Goal: Task Accomplishment & Management: Manage account settings

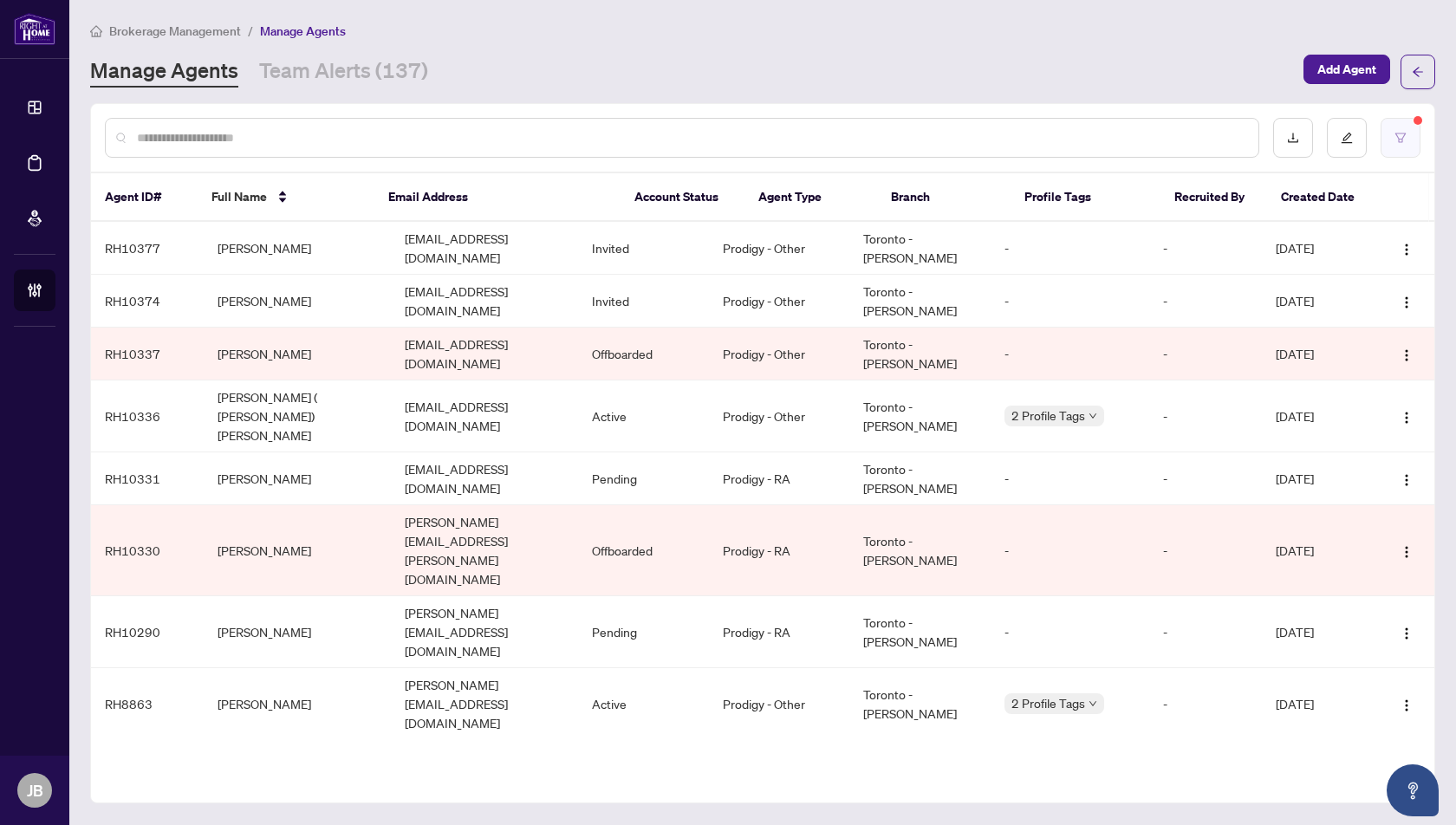
click at [1400, 127] on button "button" at bounding box center [1400, 137] width 39 height 39
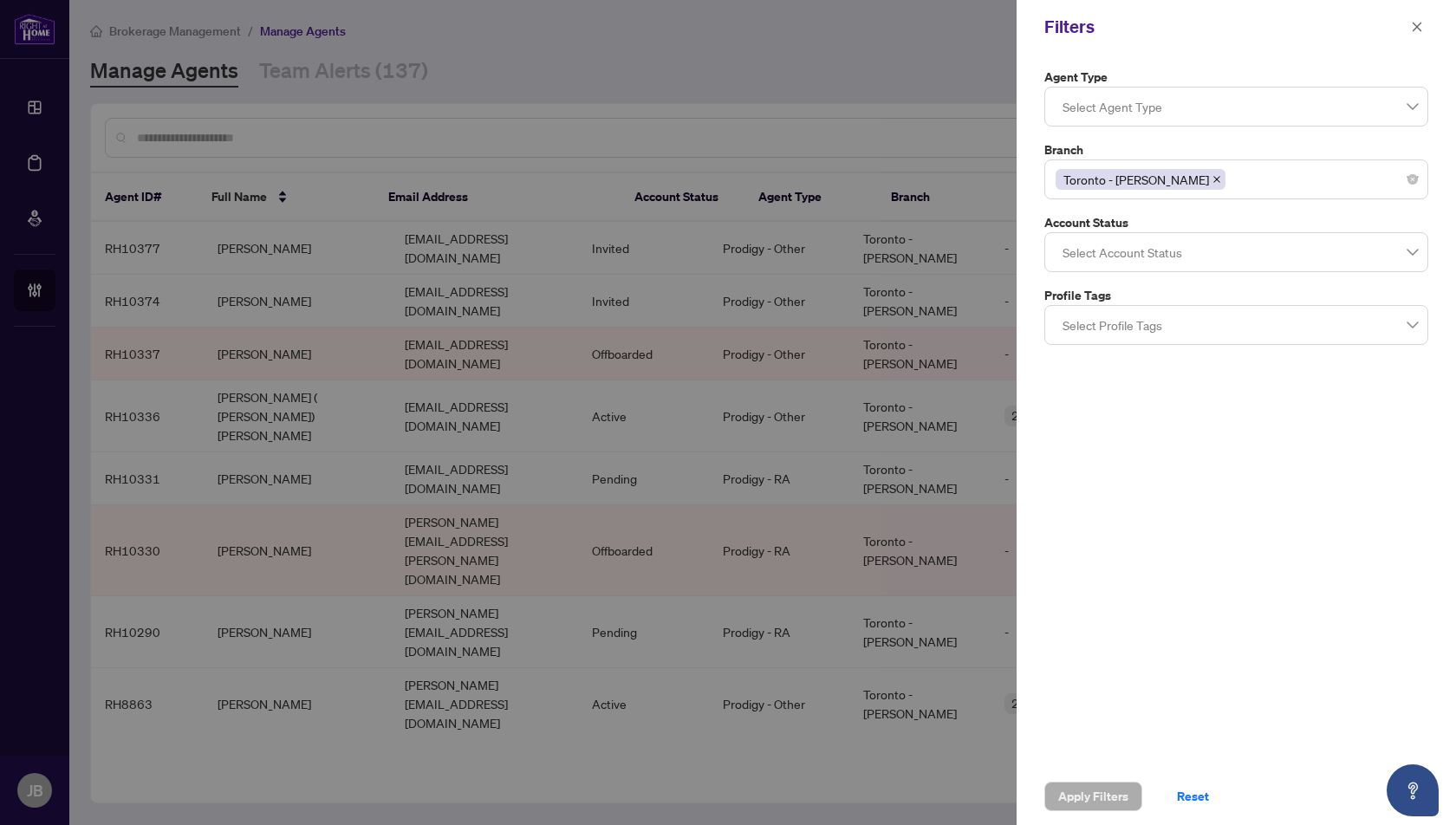
click at [1212, 173] on span at bounding box center [1216, 179] width 9 height 19
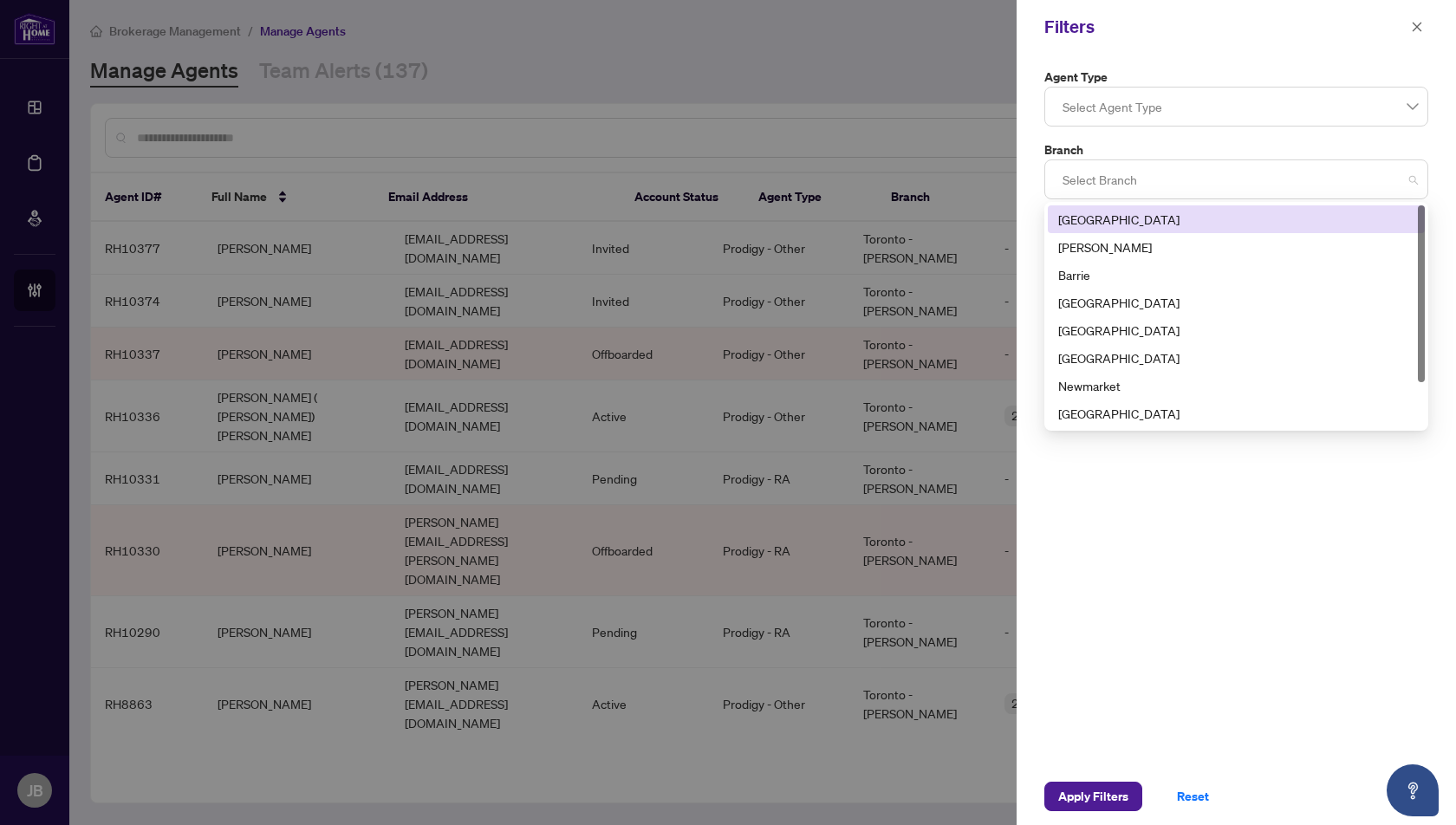
click at [1090, 180] on div at bounding box center [1236, 180] width 361 height 32
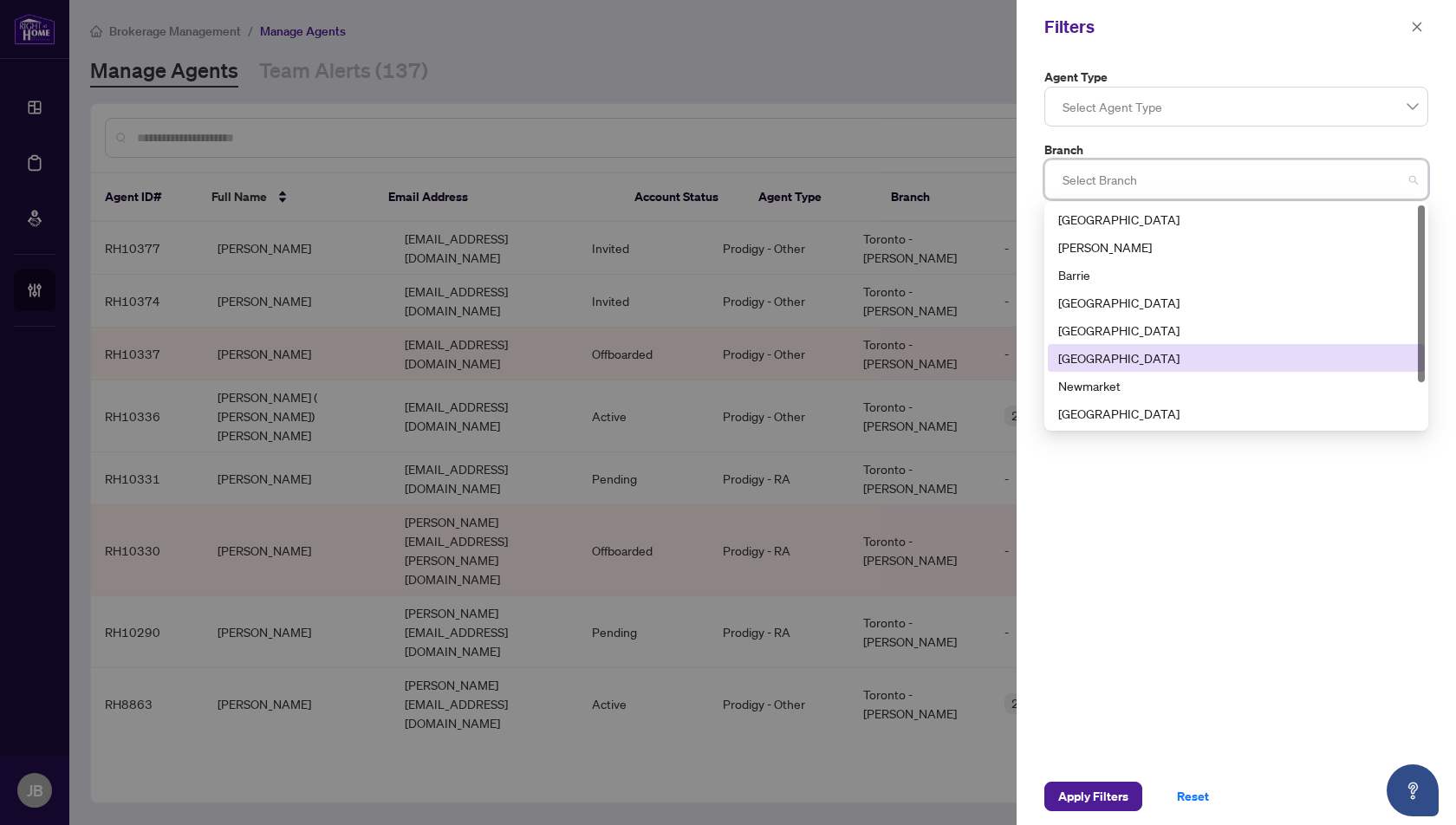
click at [1083, 363] on div "[GEOGRAPHIC_DATA]" at bounding box center [1236, 357] width 356 height 19
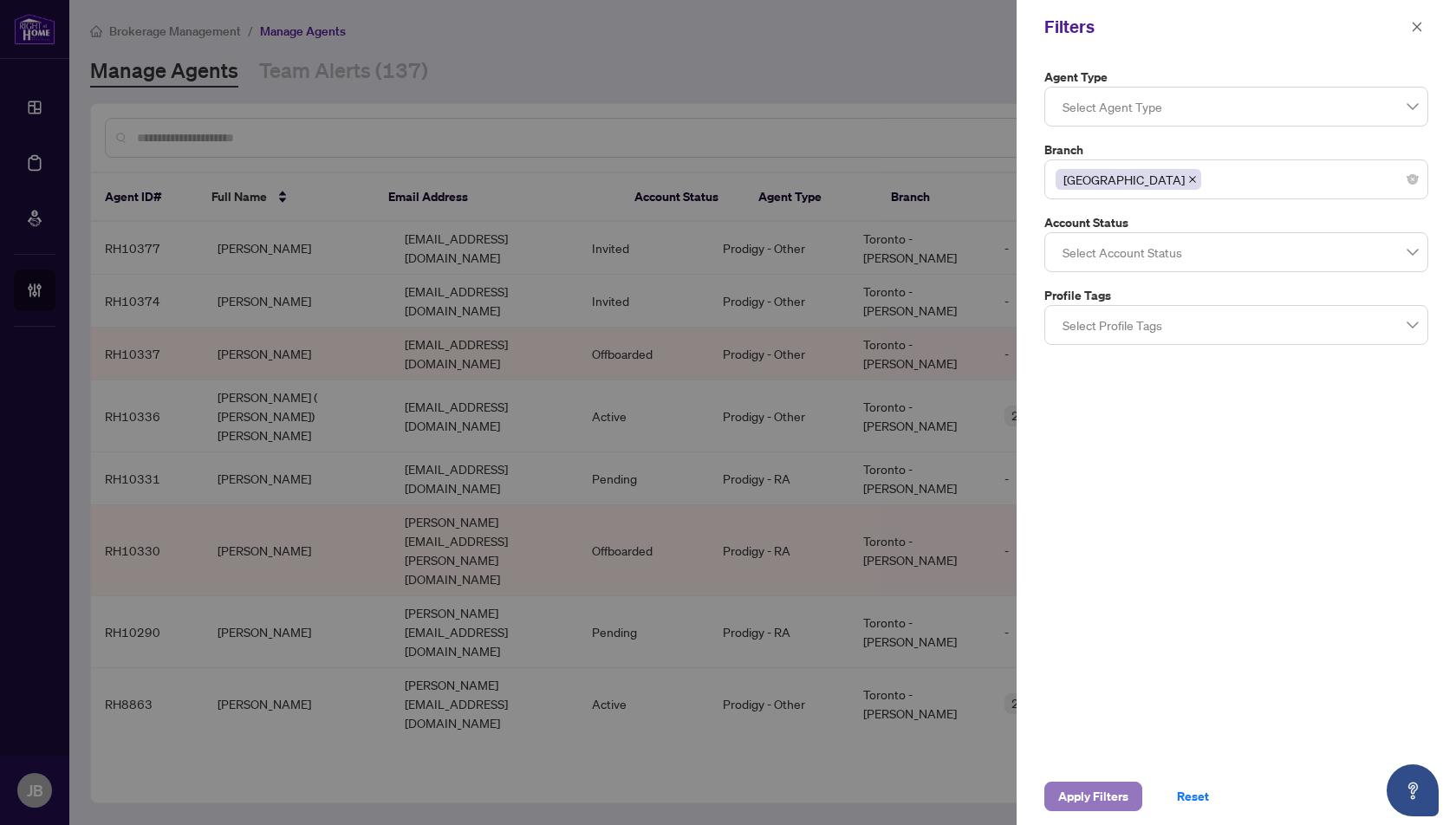
click at [1083, 799] on span "Apply Filters" at bounding box center [1093, 796] width 70 height 28
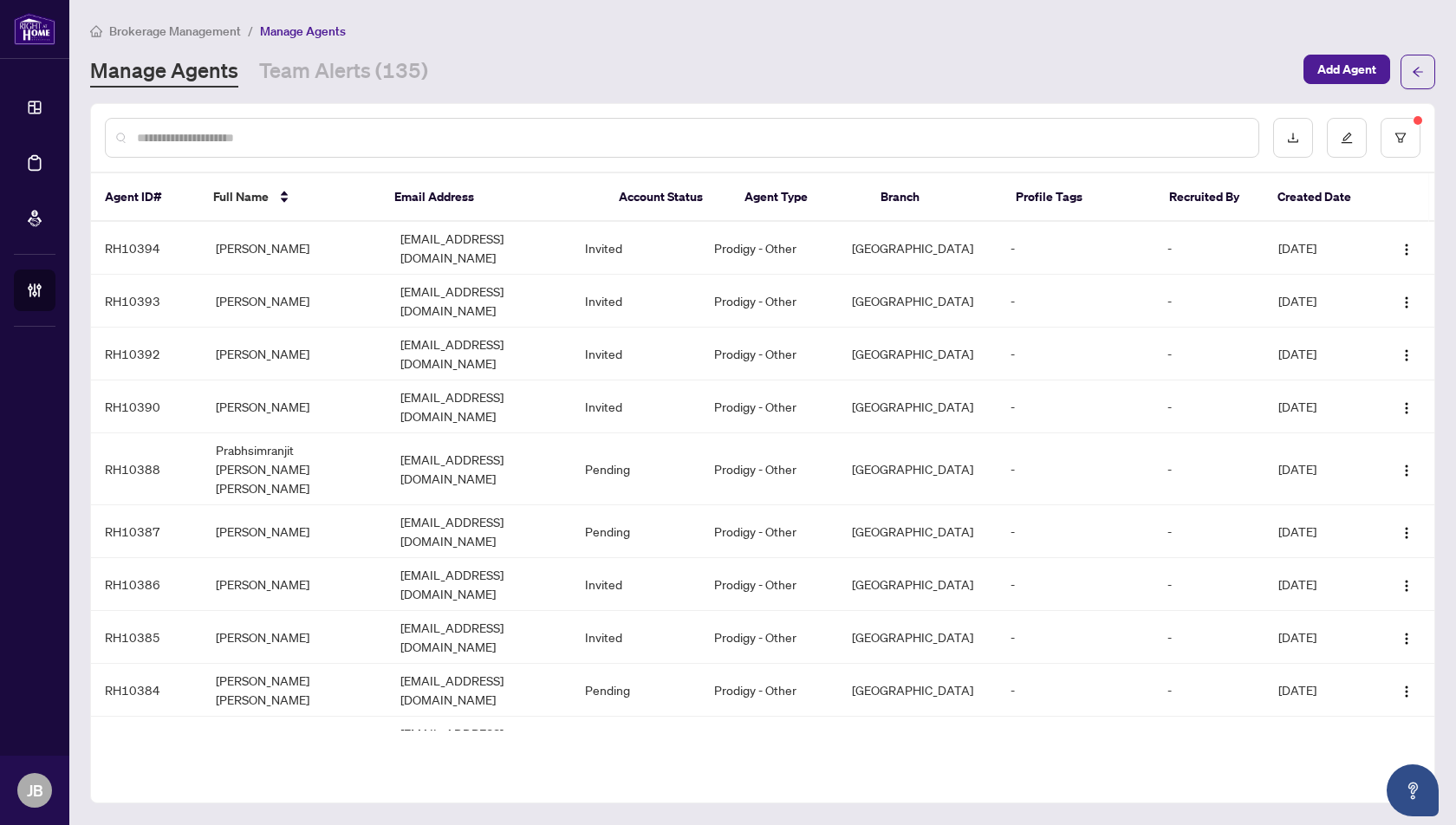
click at [1404, 789] on img "button" at bounding box center [1407, 796] width 14 height 14
click at [1346, 752] on span "Cancel Invitation" at bounding box center [1354, 750] width 95 height 19
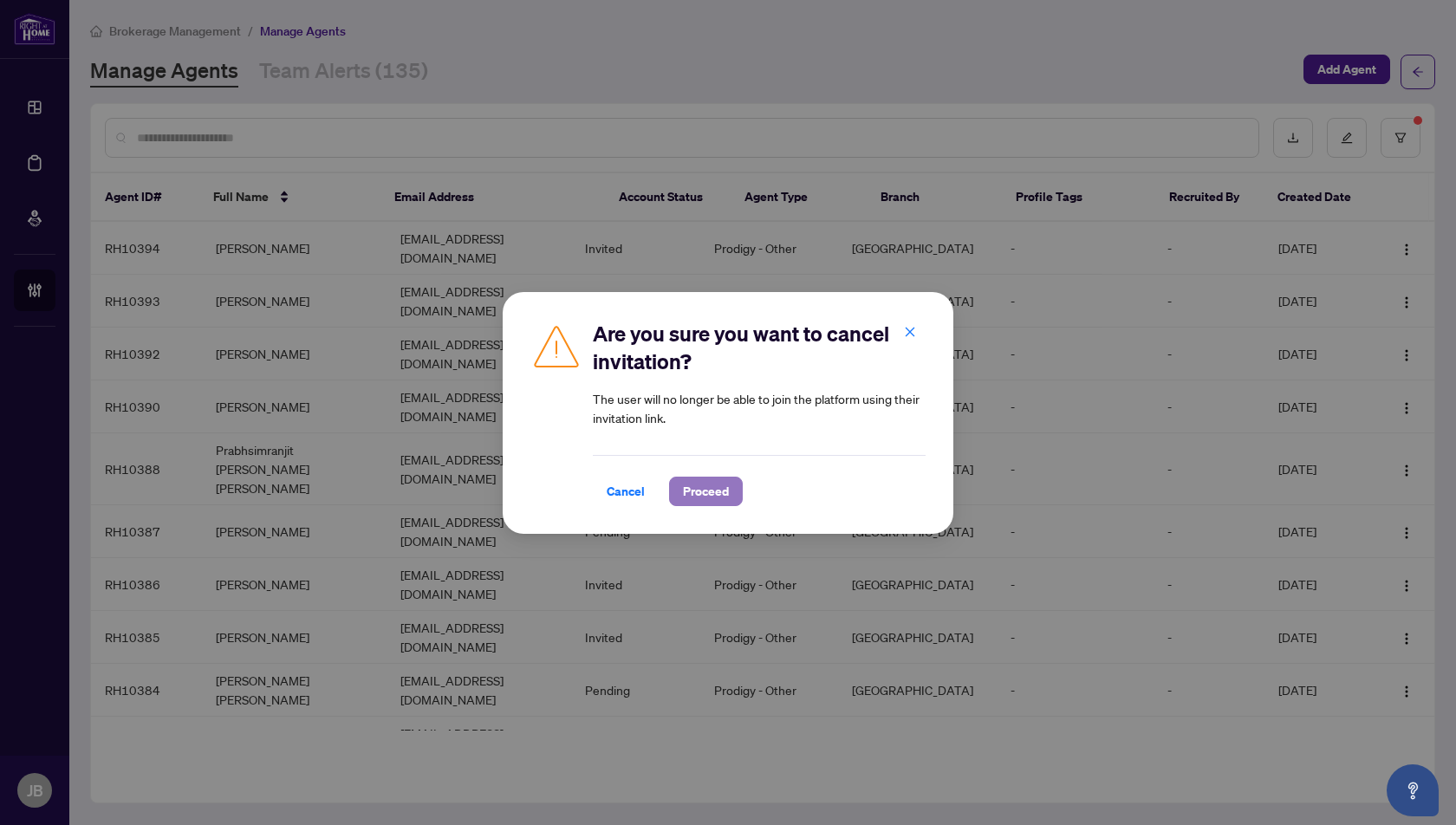
click at [716, 489] on span "Proceed" at bounding box center [706, 491] width 46 height 28
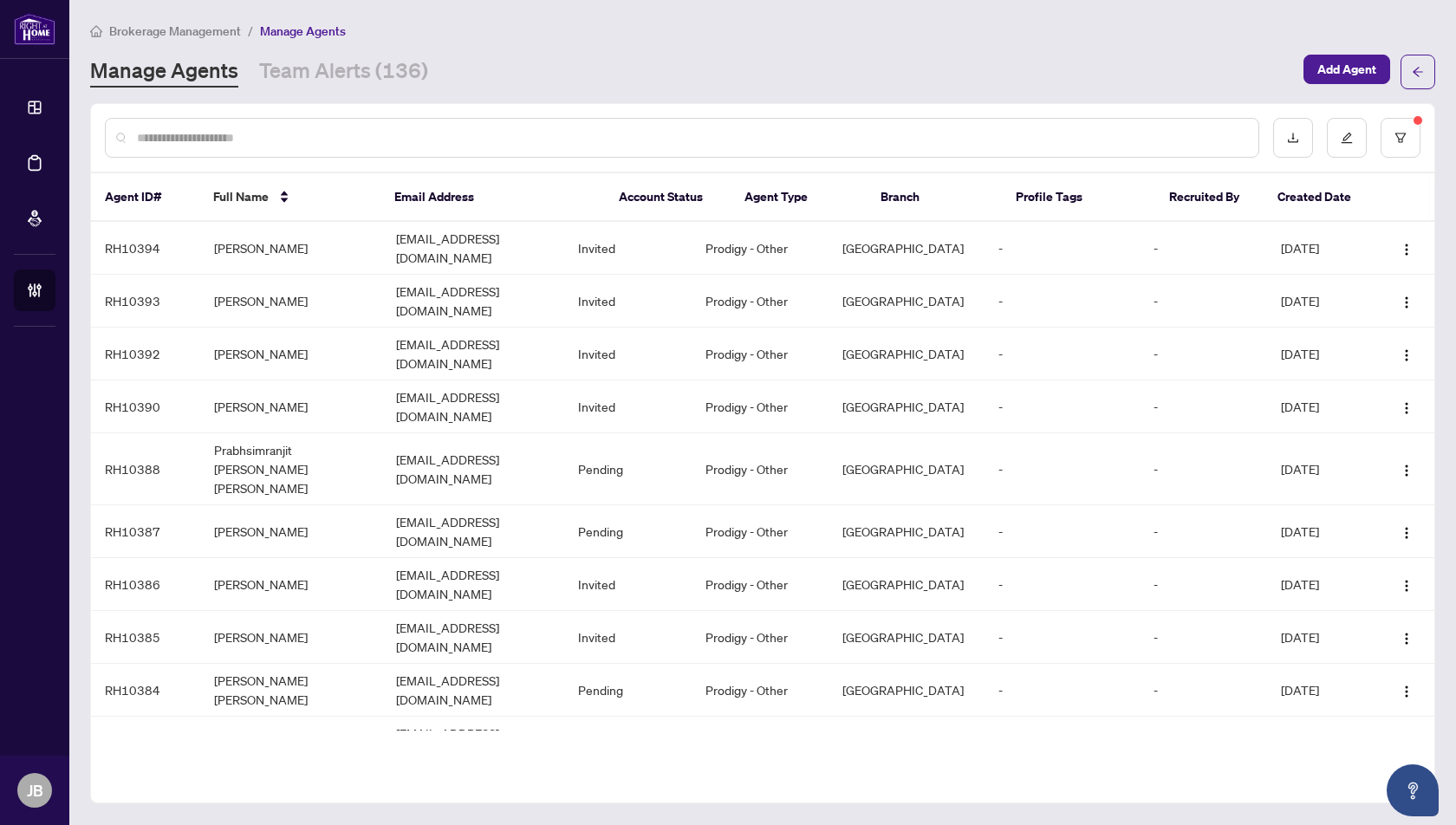
click at [273, 138] on input "text" at bounding box center [691, 137] width 1108 height 19
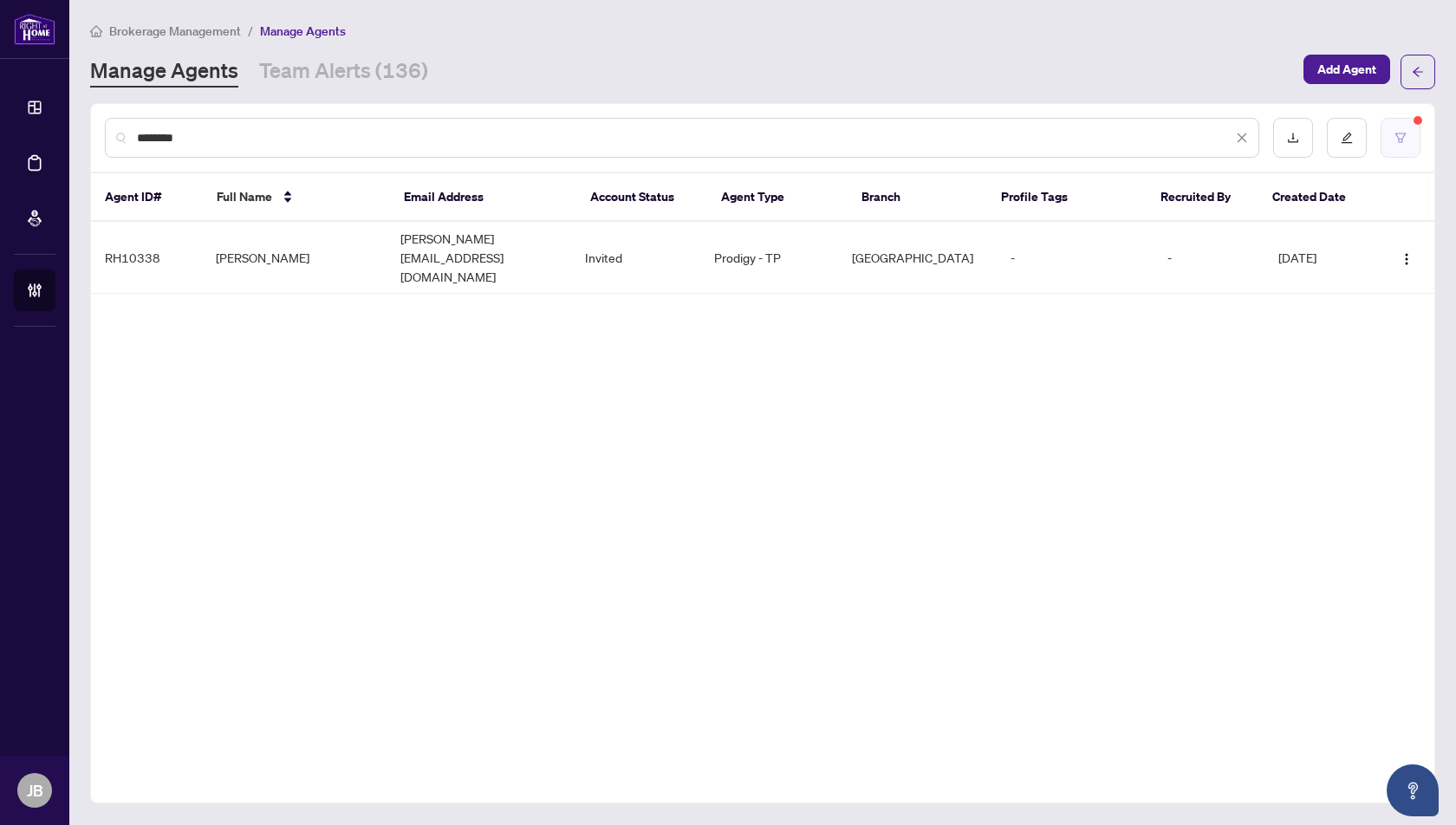
type input "*******"
click at [1400, 136] on icon "filter" at bounding box center [1400, 137] width 12 height 12
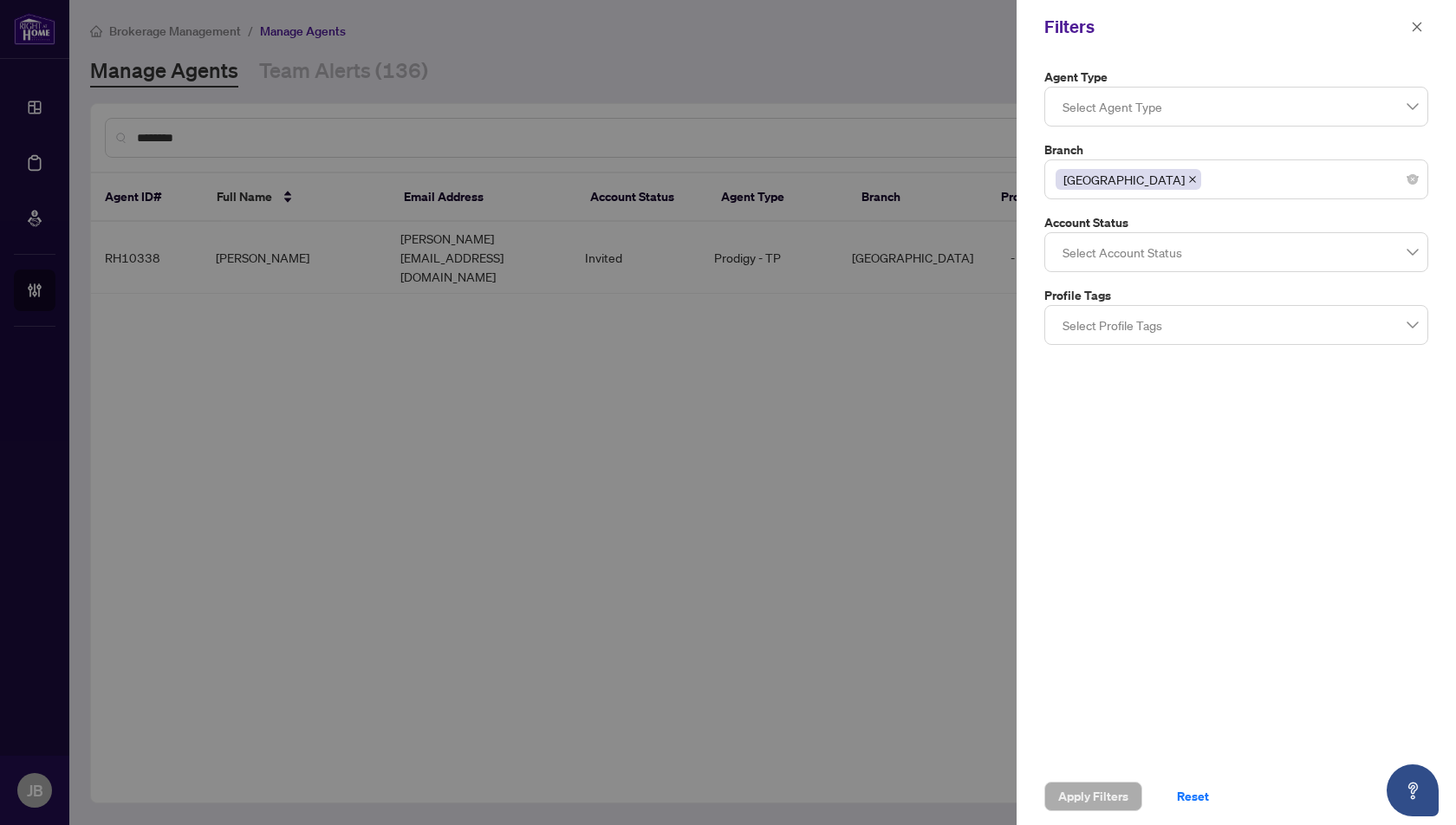
click at [1148, 250] on div at bounding box center [1236, 253] width 361 height 32
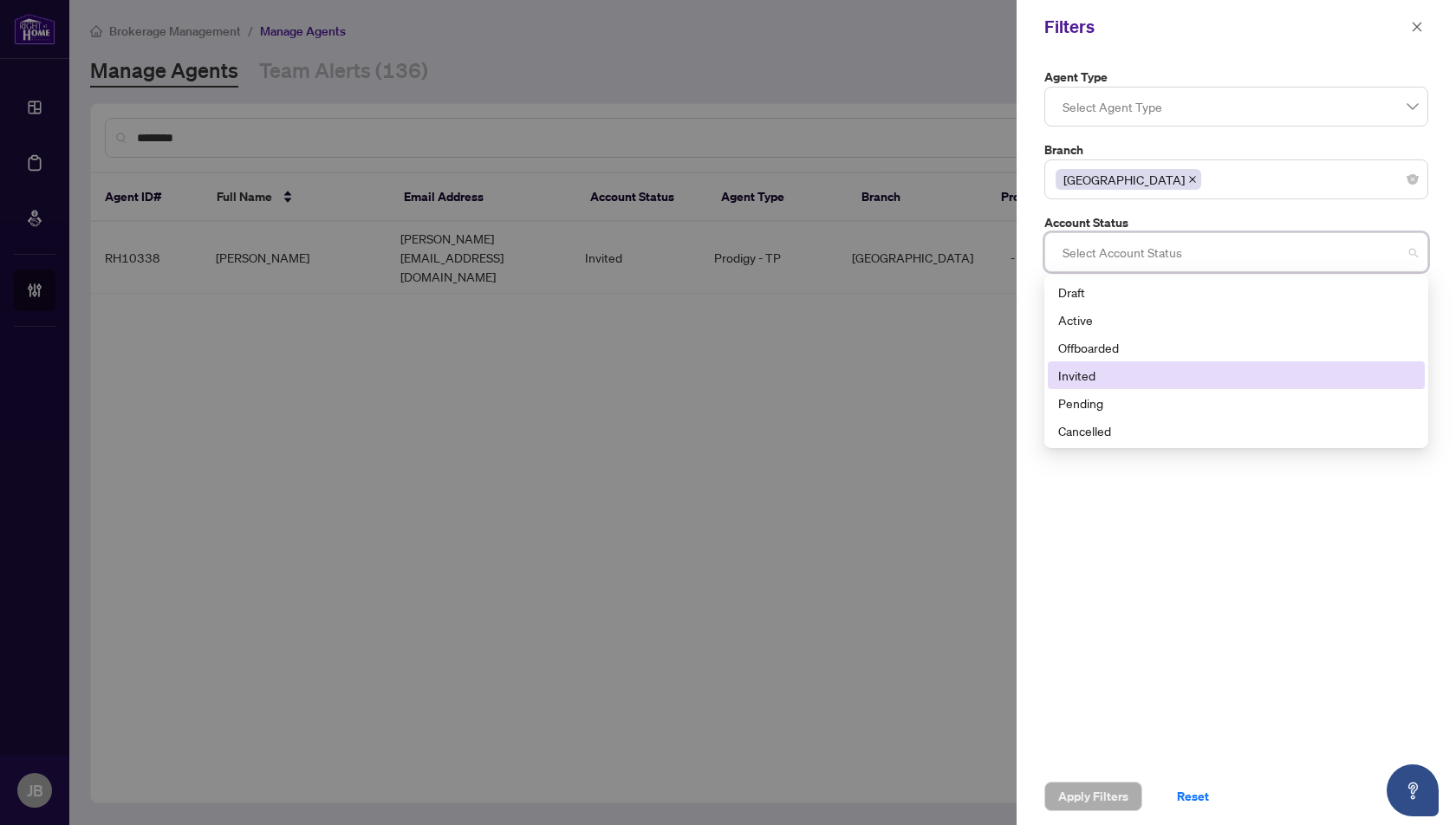
click at [1073, 372] on div "Invited" at bounding box center [1236, 374] width 356 height 19
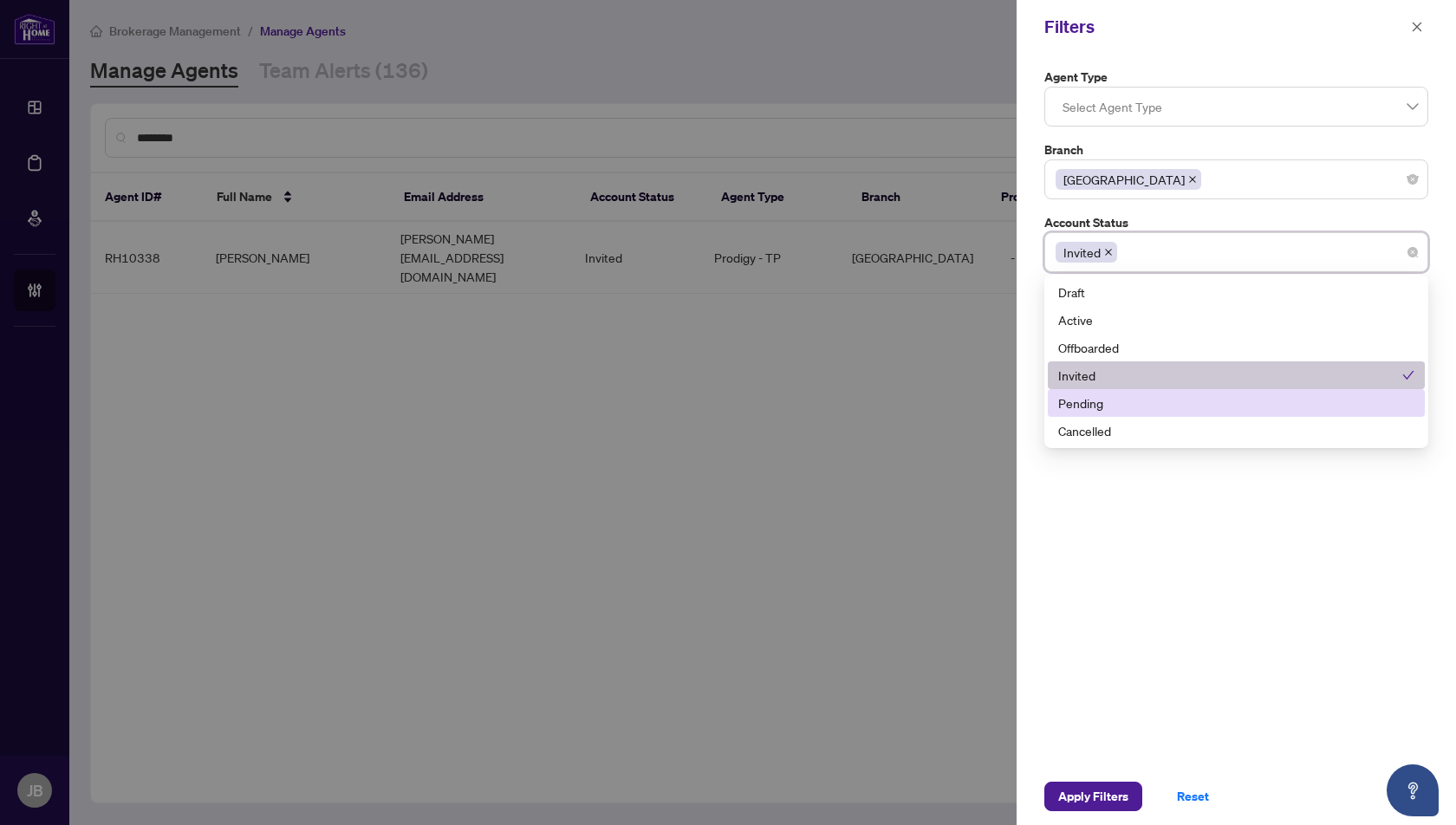
click at [1081, 404] on div "Pending" at bounding box center [1236, 402] width 356 height 19
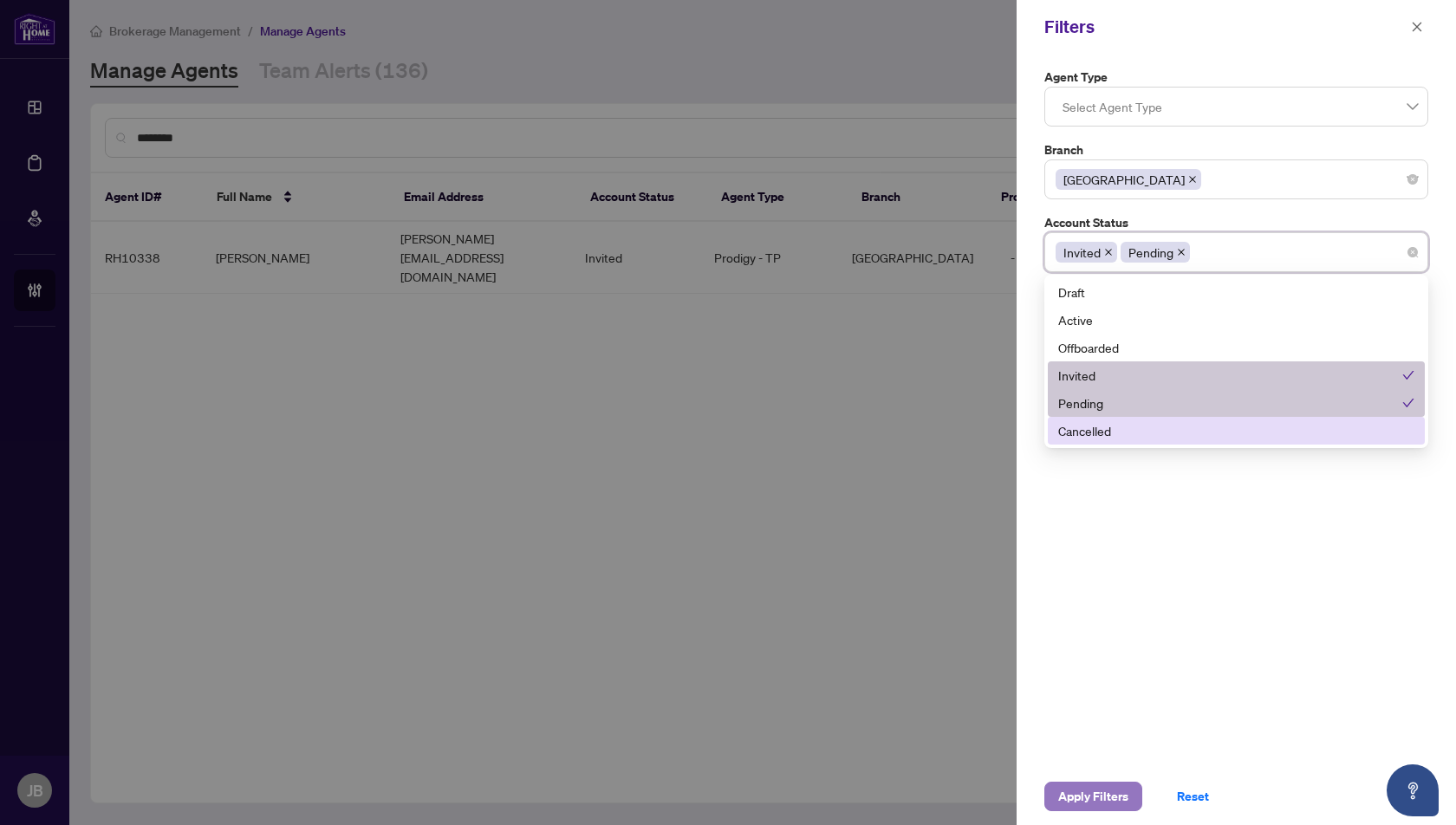
click at [1088, 797] on span "Apply Filters" at bounding box center [1093, 796] width 70 height 28
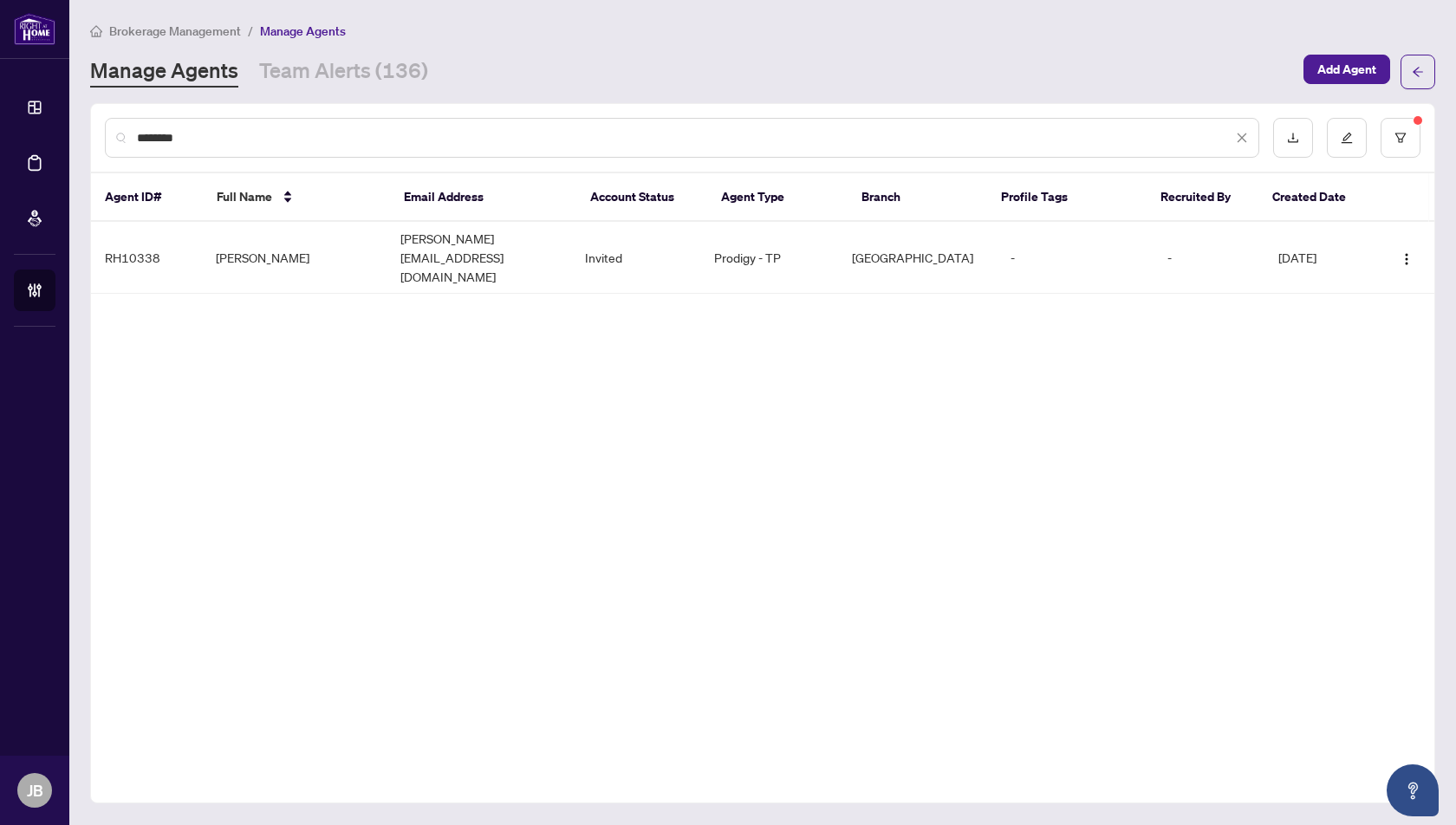
click at [209, 128] on input "*******" at bounding box center [684, 137] width 1095 height 19
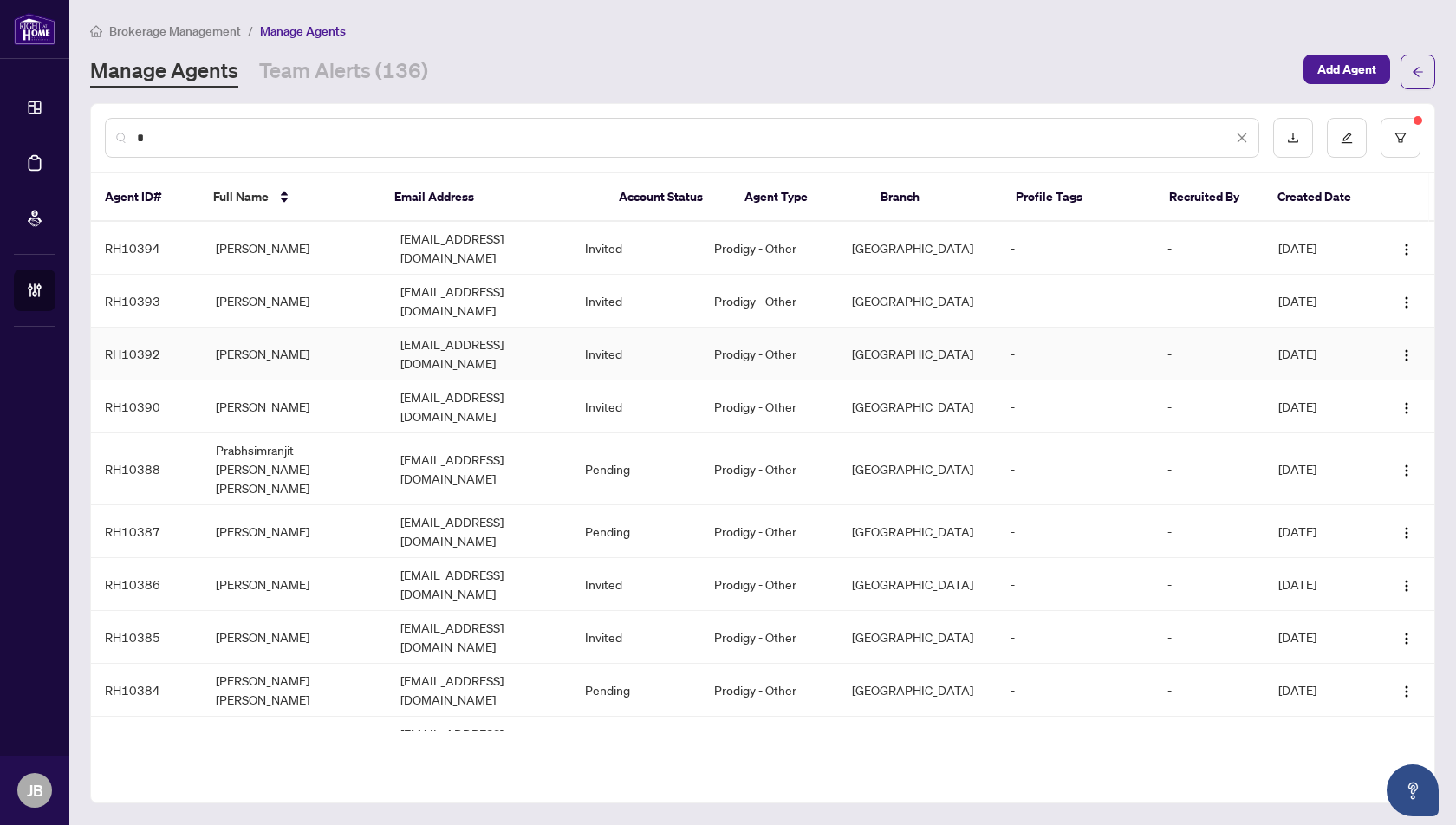
click at [230, 328] on td "[PERSON_NAME]" at bounding box center [294, 354] width 185 height 53
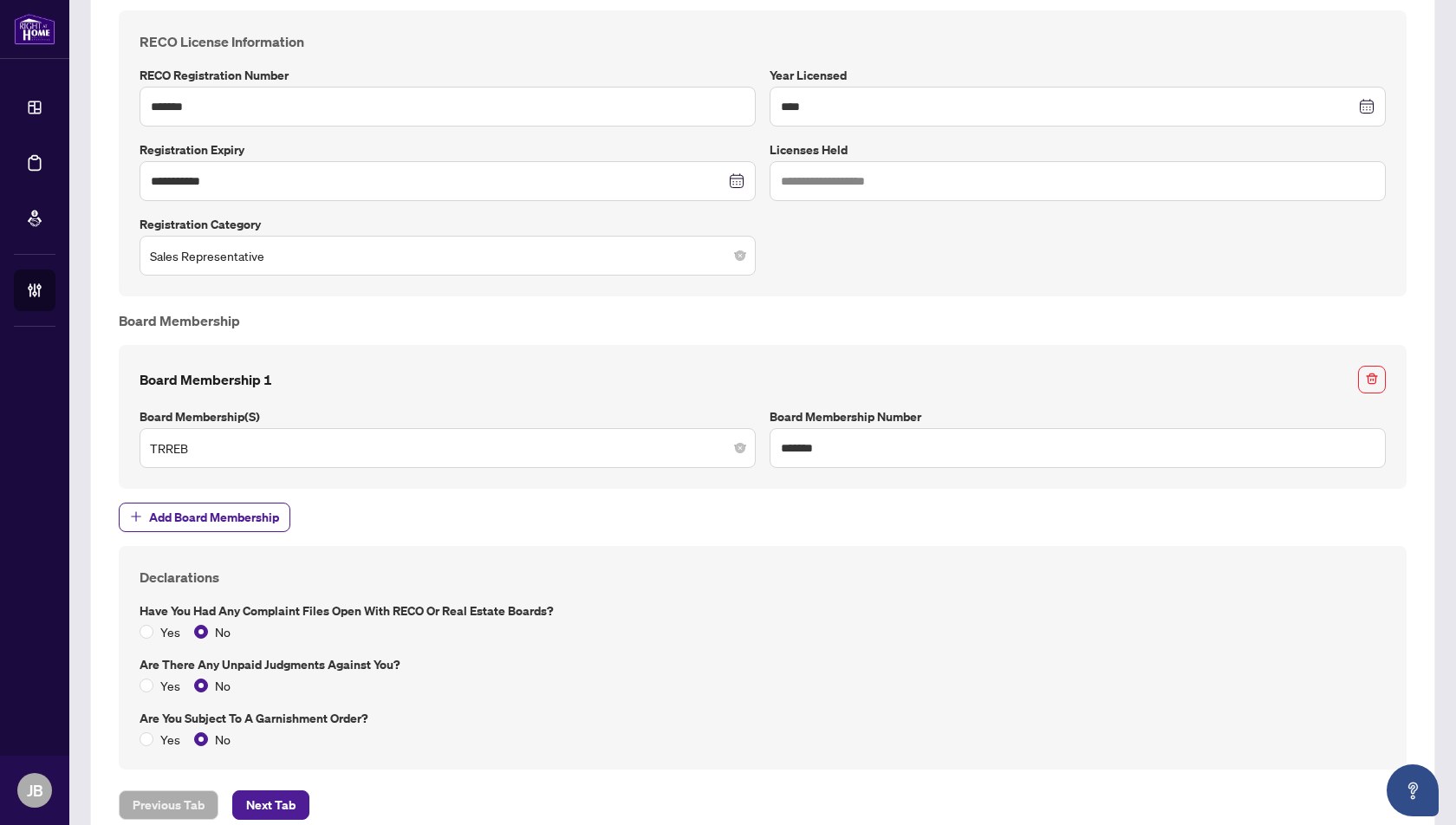
scroll to position [1050, 0]
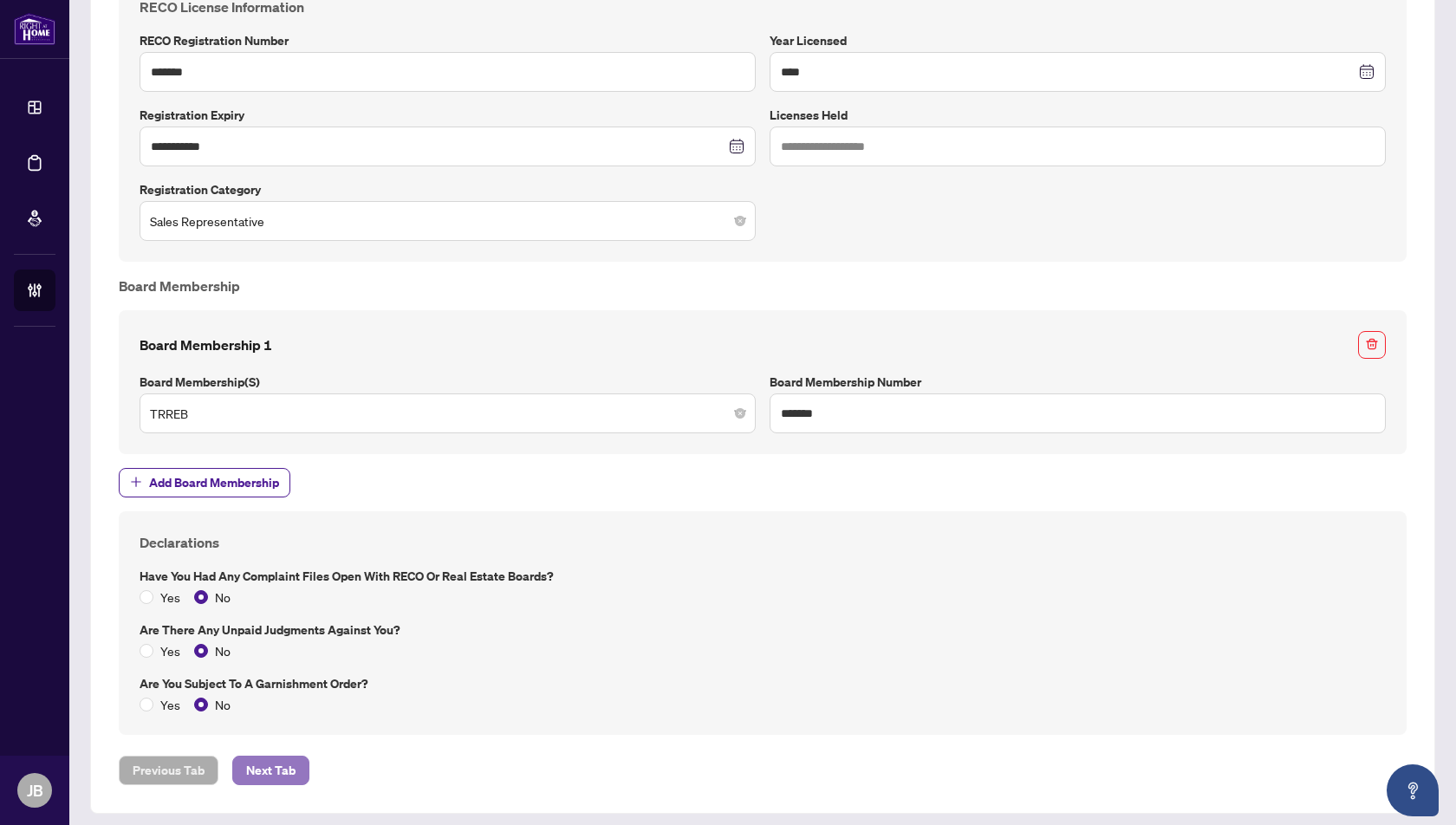
click at [272, 761] on span "Next Tab" at bounding box center [270, 770] width 49 height 28
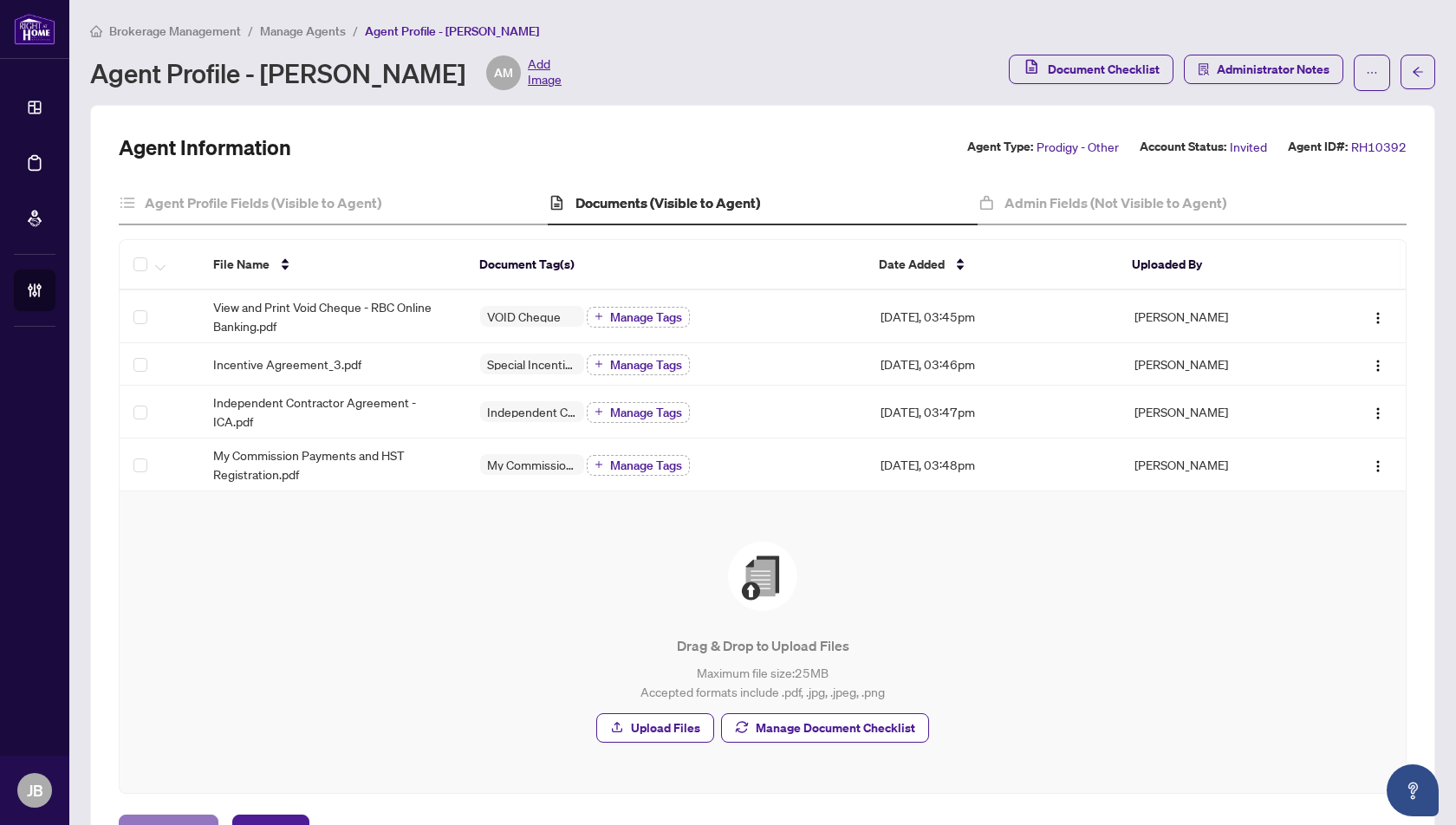
click at [152, 823] on span "Previous Tab" at bounding box center [168, 829] width 72 height 28
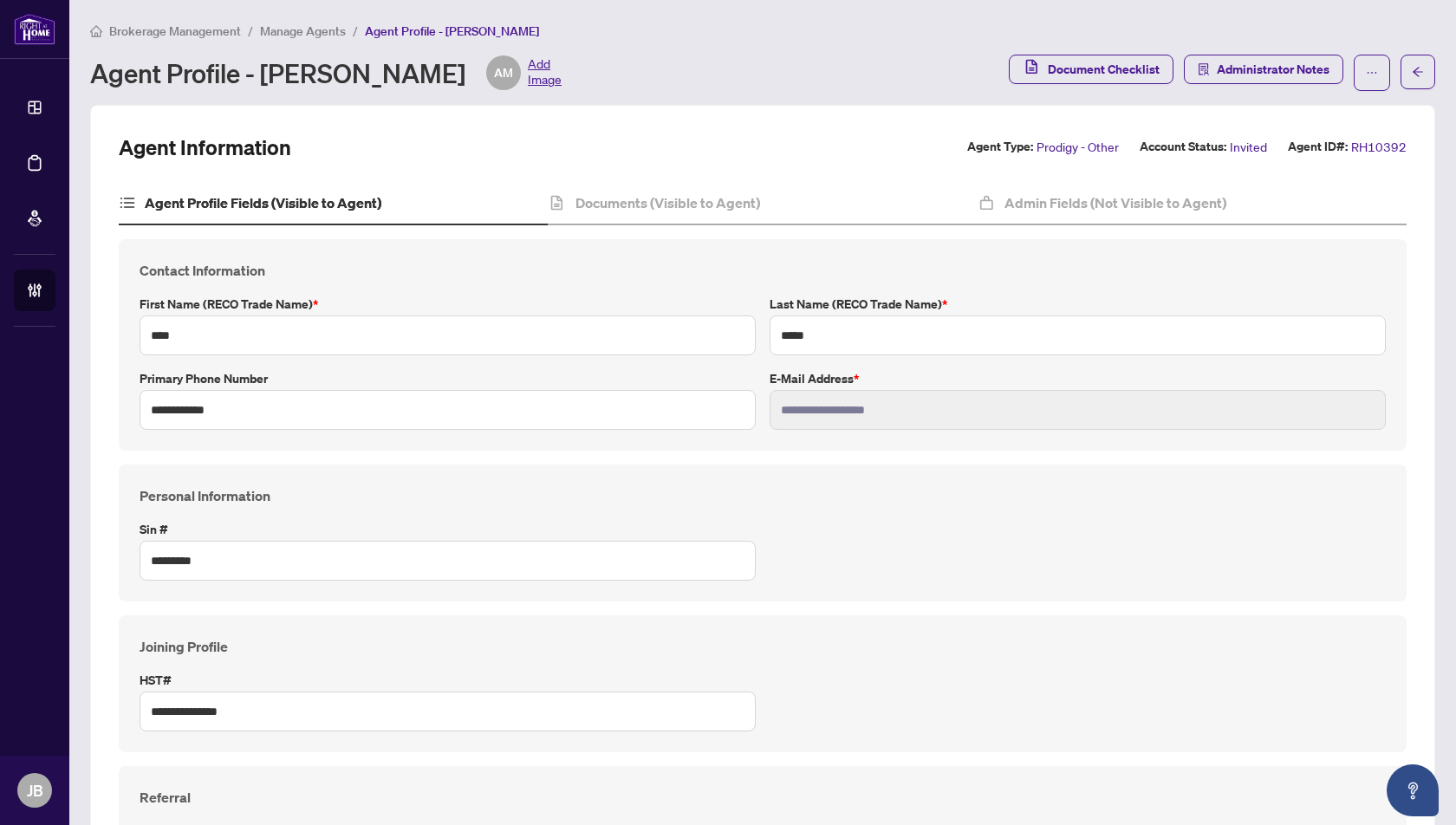
type input "****"
type input "**********"
click at [294, 27] on span "Manage Agents" at bounding box center [302, 32] width 86 height 16
